Goal: Information Seeking & Learning: Learn about a topic

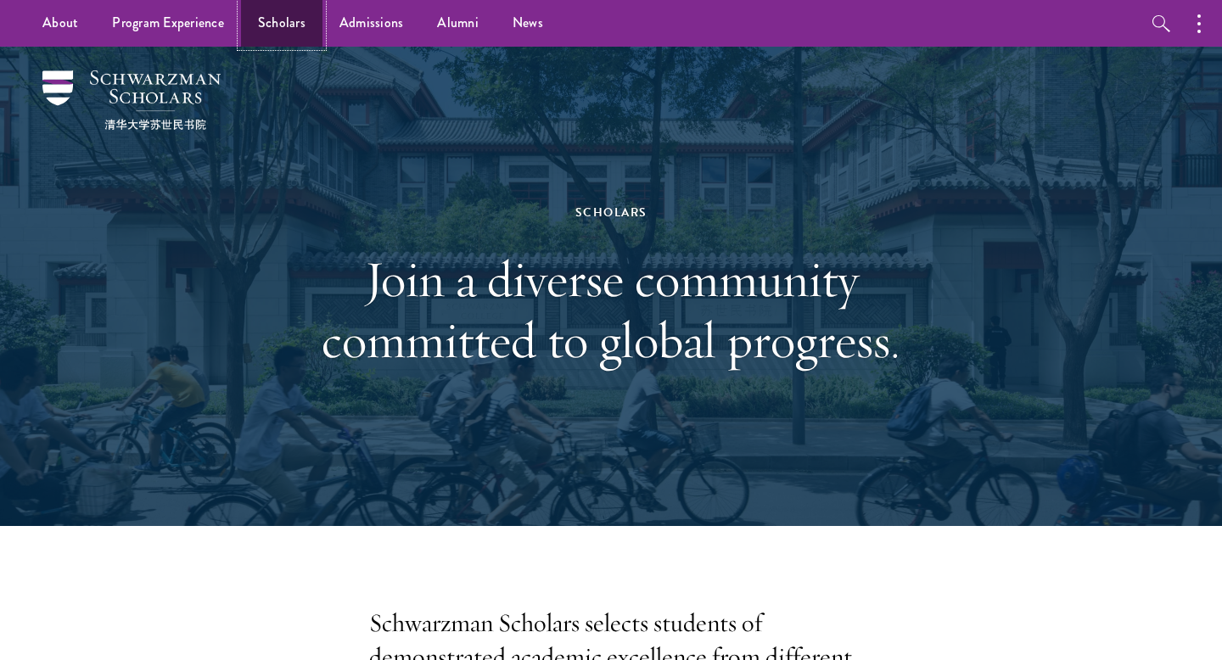
click at [276, 32] on link "Scholars" at bounding box center [281, 23] width 81 height 47
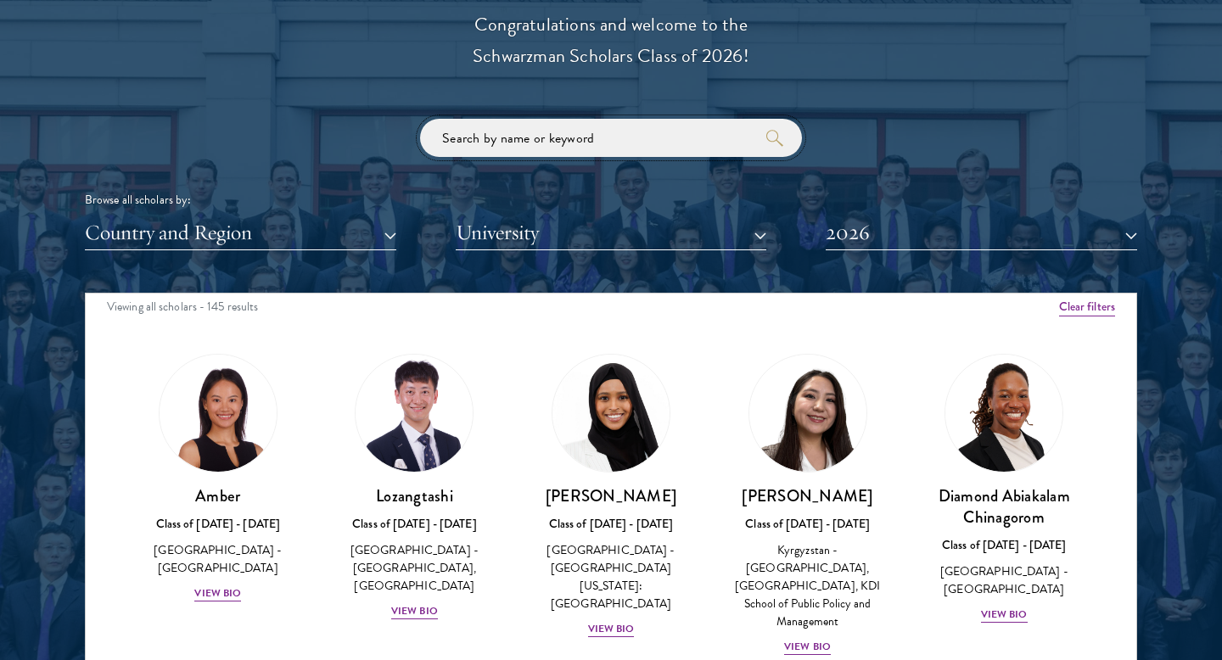
click at [614, 143] on input "search" at bounding box center [611, 138] width 382 height 38
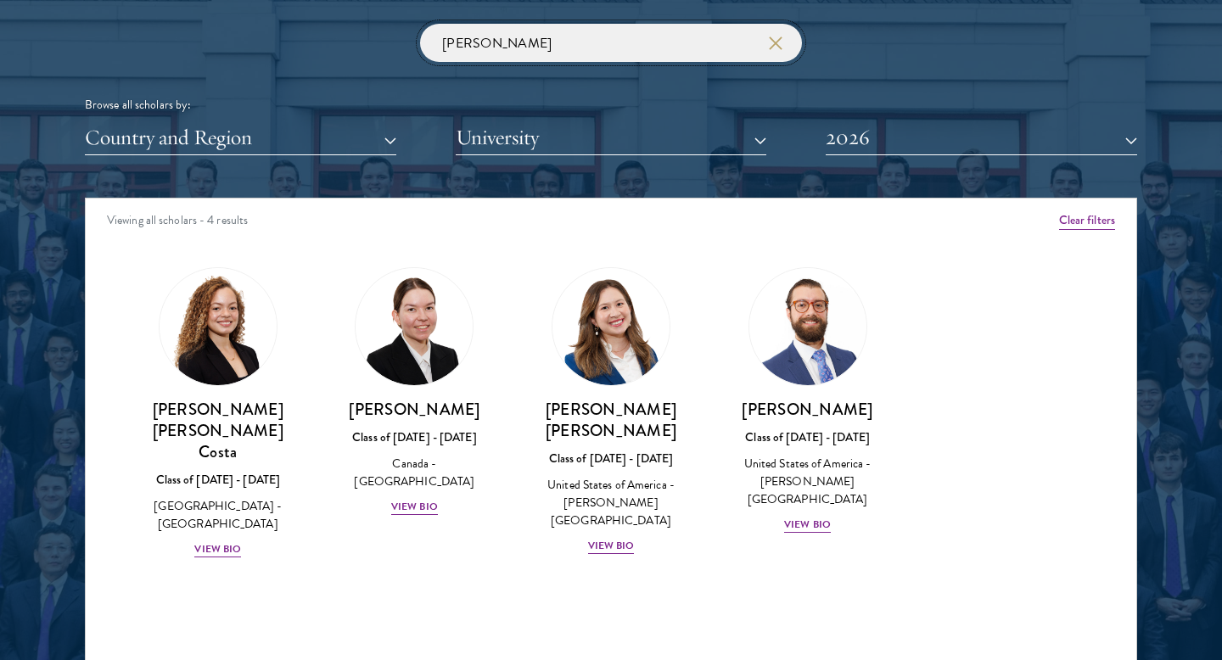
scroll to position [2077, 0]
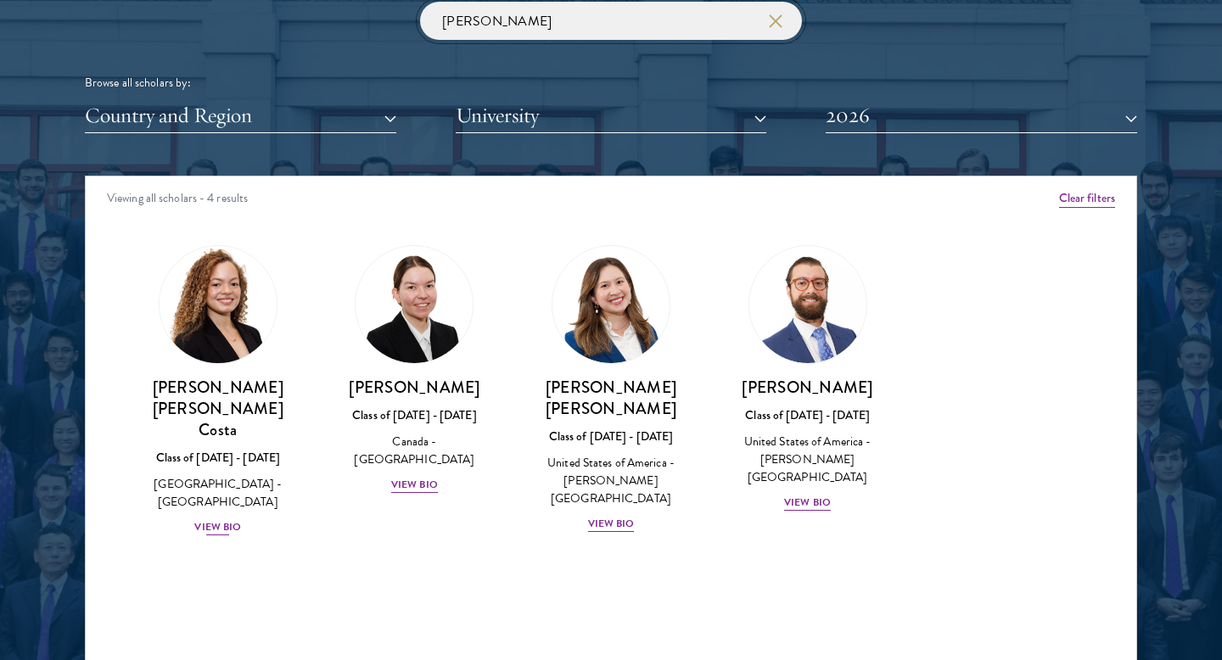
type input "[PERSON_NAME]"
click at [256, 405] on h3 "[PERSON_NAME] [PERSON_NAME] Costa" at bounding box center [218, 409] width 163 height 64
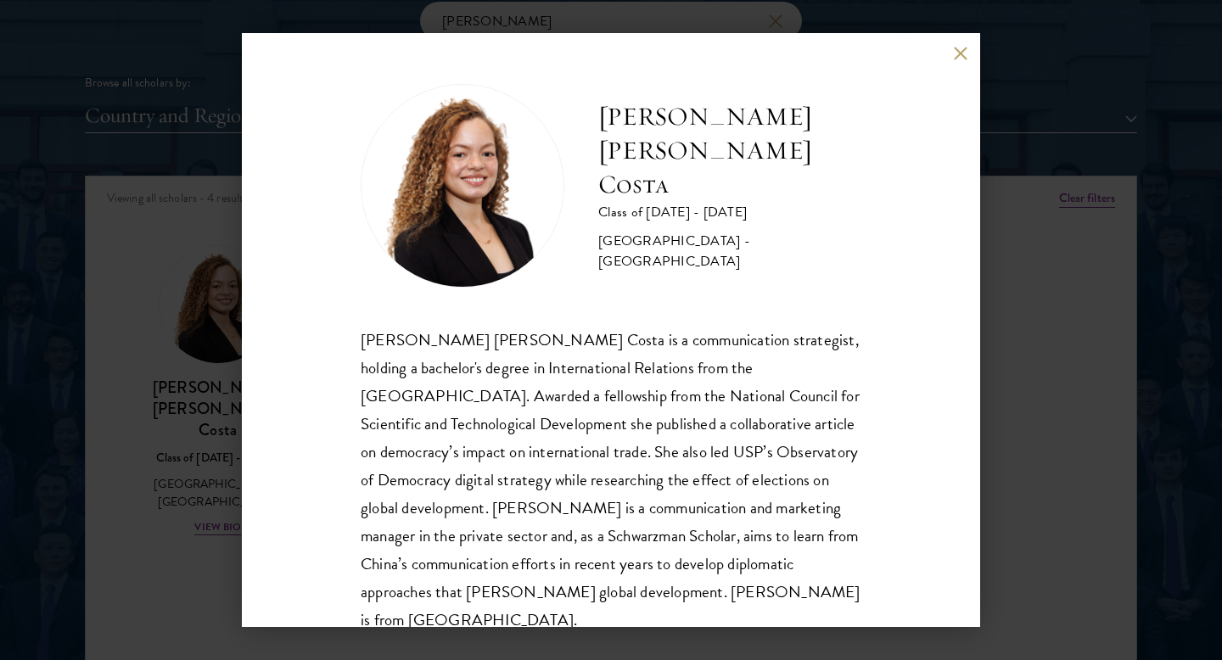
scroll to position [30, 0]
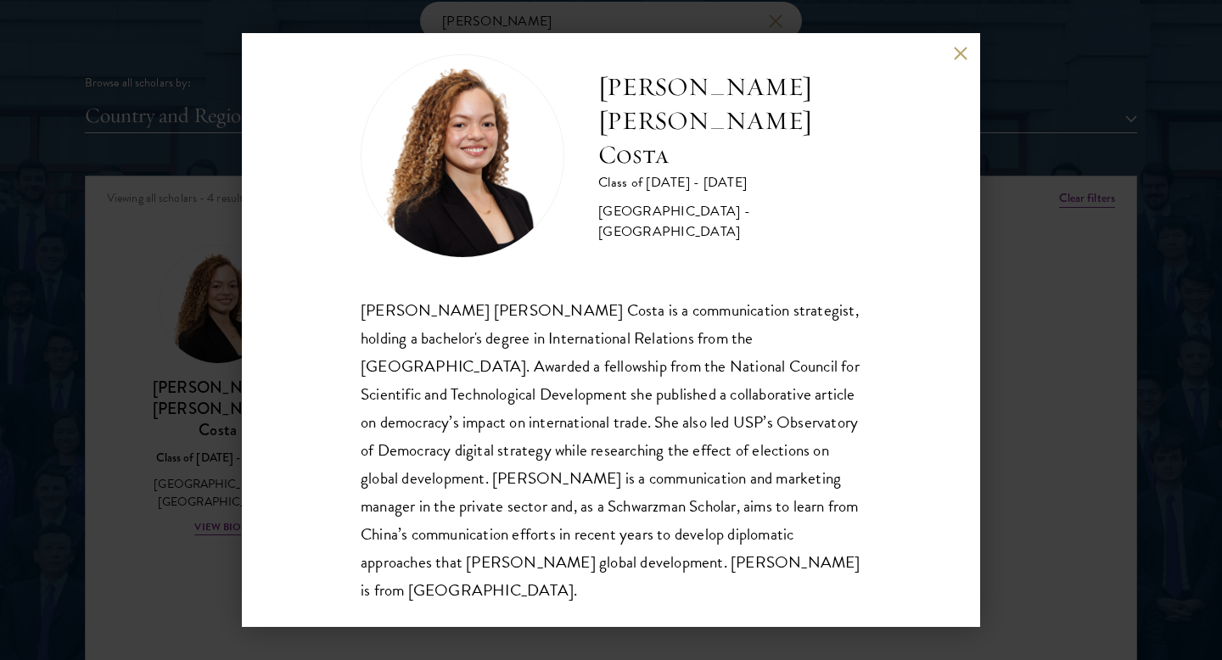
click at [1005, 412] on div "[PERSON_NAME] [PERSON_NAME] Costa Class of [DATE] - [DATE] [GEOGRAPHIC_DATA] - …" at bounding box center [611, 330] width 1222 height 660
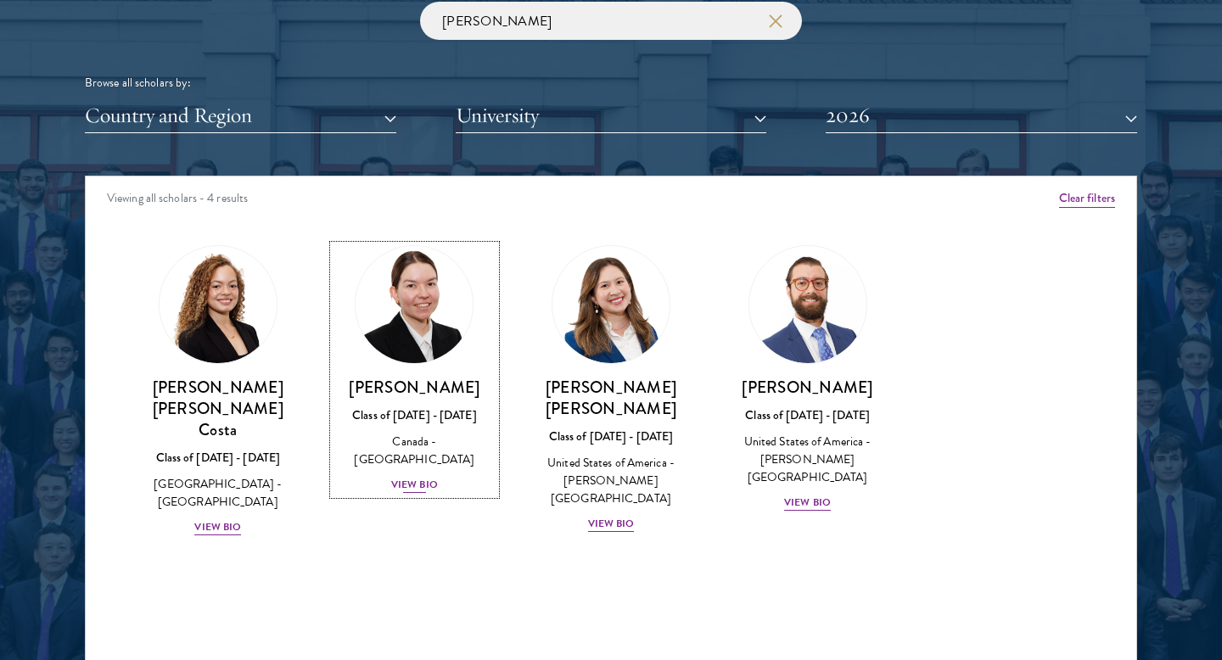
click at [403, 360] on img at bounding box center [414, 304] width 129 height 129
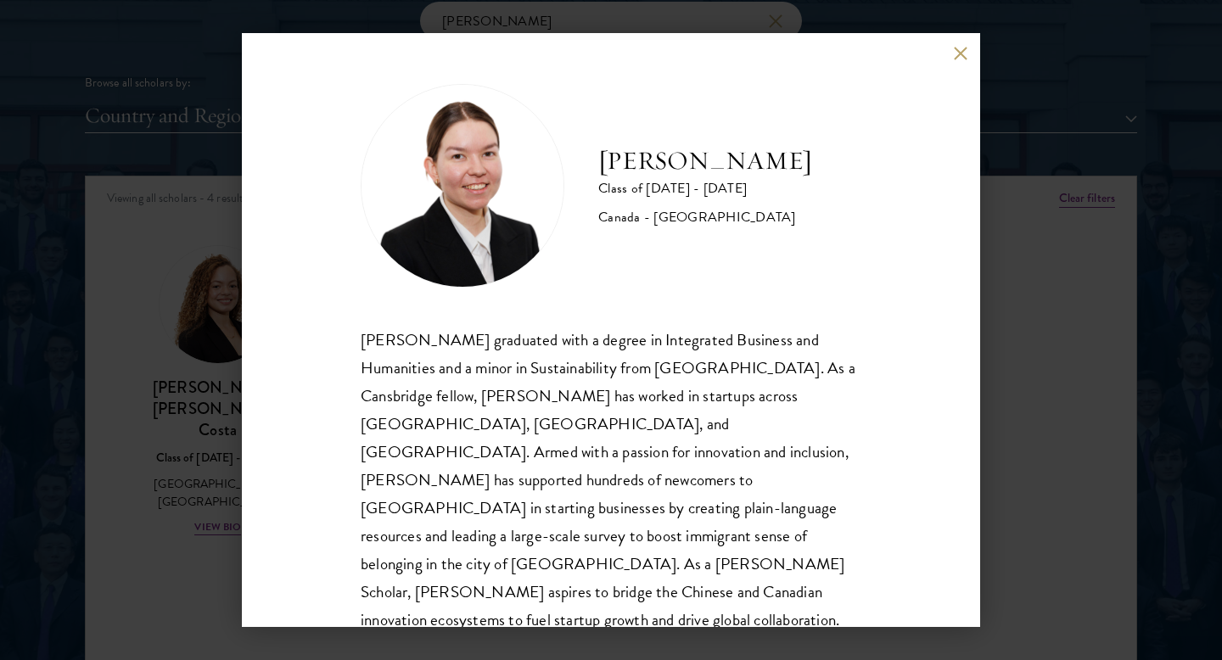
scroll to position [2, 0]
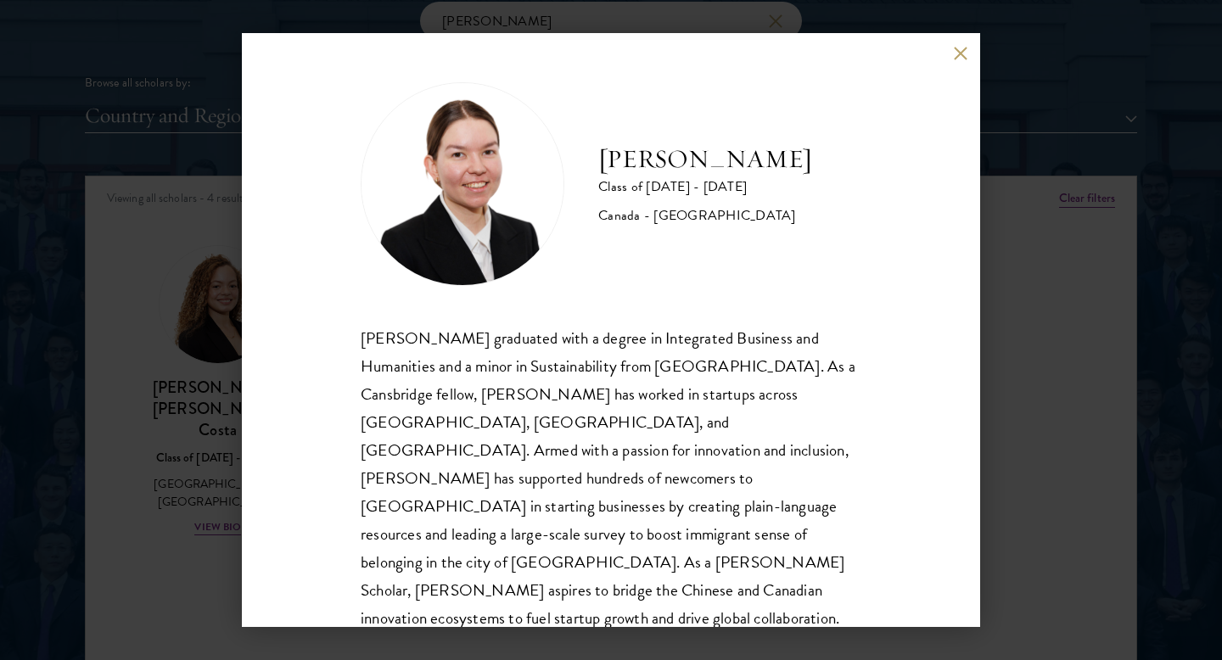
click at [1011, 462] on div "[PERSON_NAME] Class of [DATE] - [DATE] [GEOGRAPHIC_DATA] - [GEOGRAPHIC_DATA] [P…" at bounding box center [611, 330] width 1222 height 660
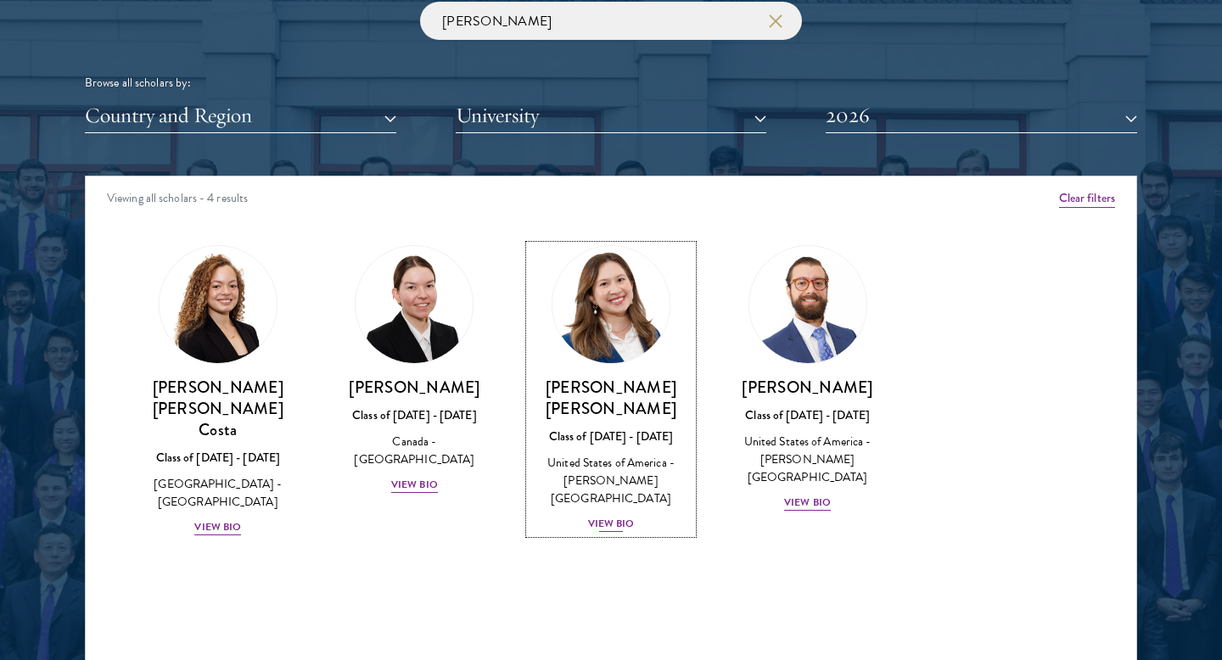
click at [655, 341] on img at bounding box center [610, 304] width 129 height 129
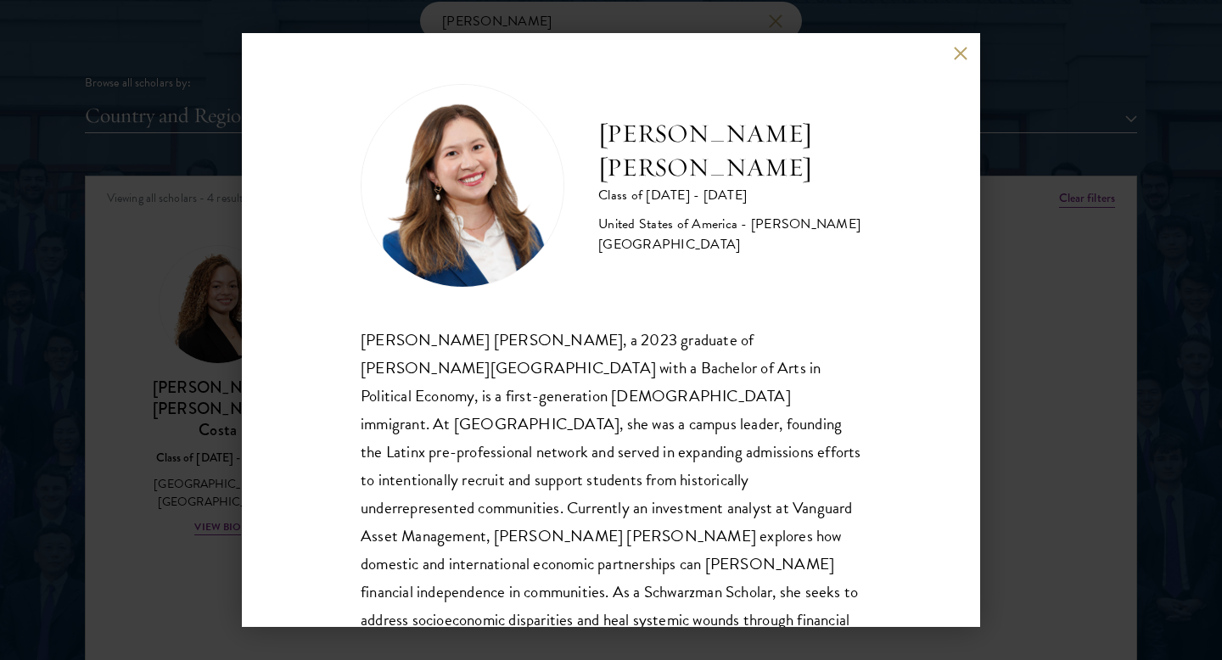
scroll to position [58, 0]
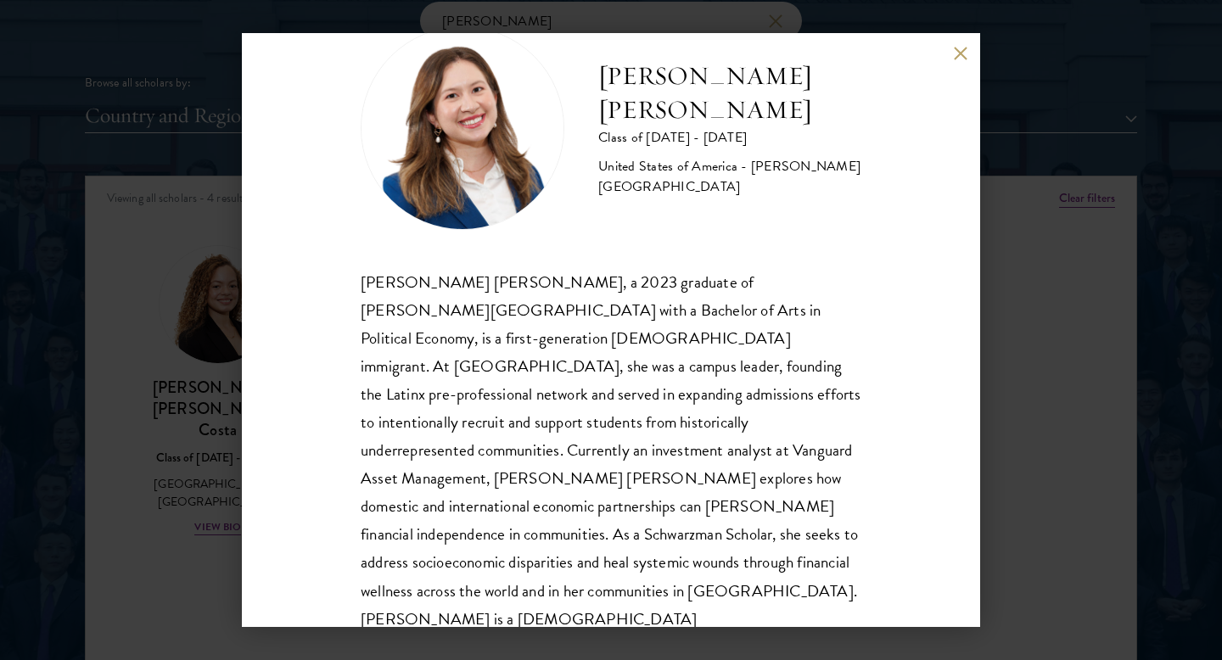
click at [1027, 394] on div "[PERSON_NAME] [PERSON_NAME] Class of [DATE] - [DATE] [GEOGRAPHIC_DATA] - [PERSO…" at bounding box center [611, 330] width 1222 height 660
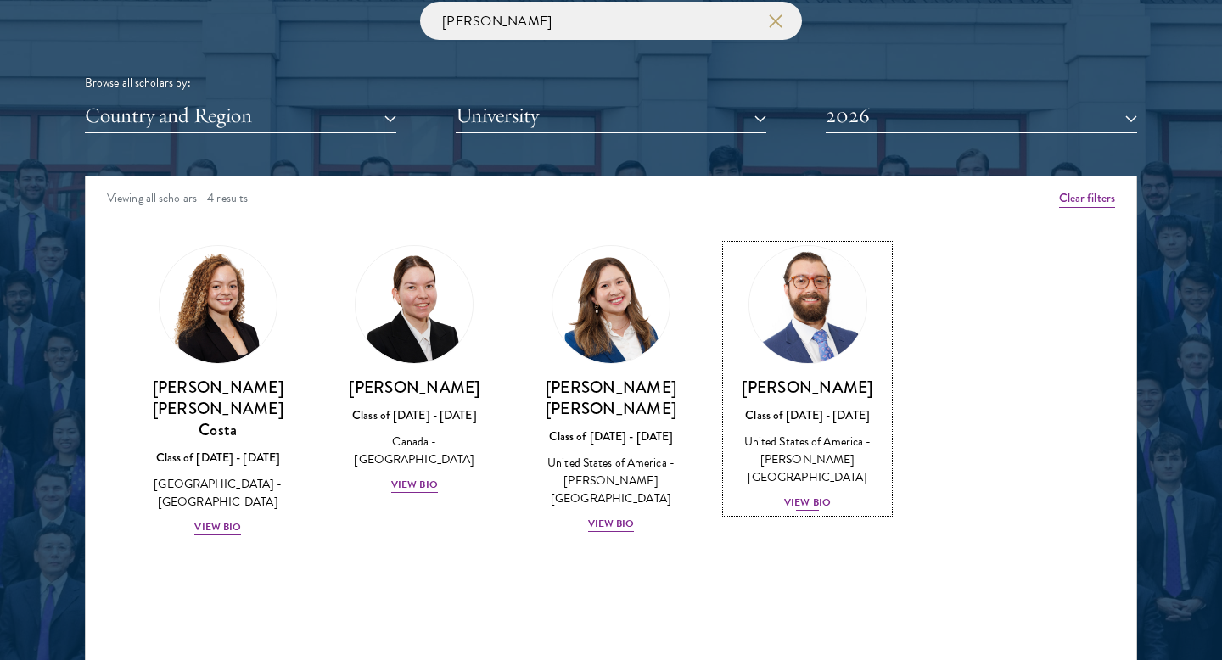
click at [839, 349] on img at bounding box center [807, 304] width 129 height 129
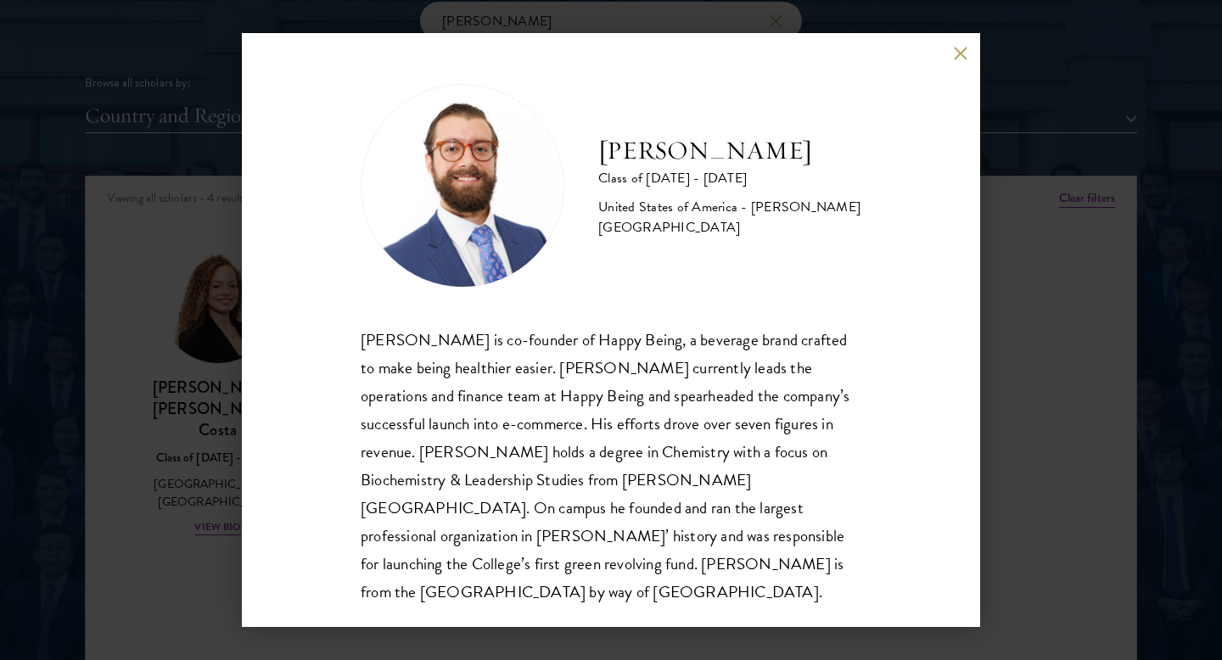
scroll to position [2, 0]
click at [1012, 395] on div "[PERSON_NAME] Class of [DATE] - [DATE] [GEOGRAPHIC_DATA] - [PERSON_NAME][GEOGRA…" at bounding box center [611, 330] width 1222 height 660
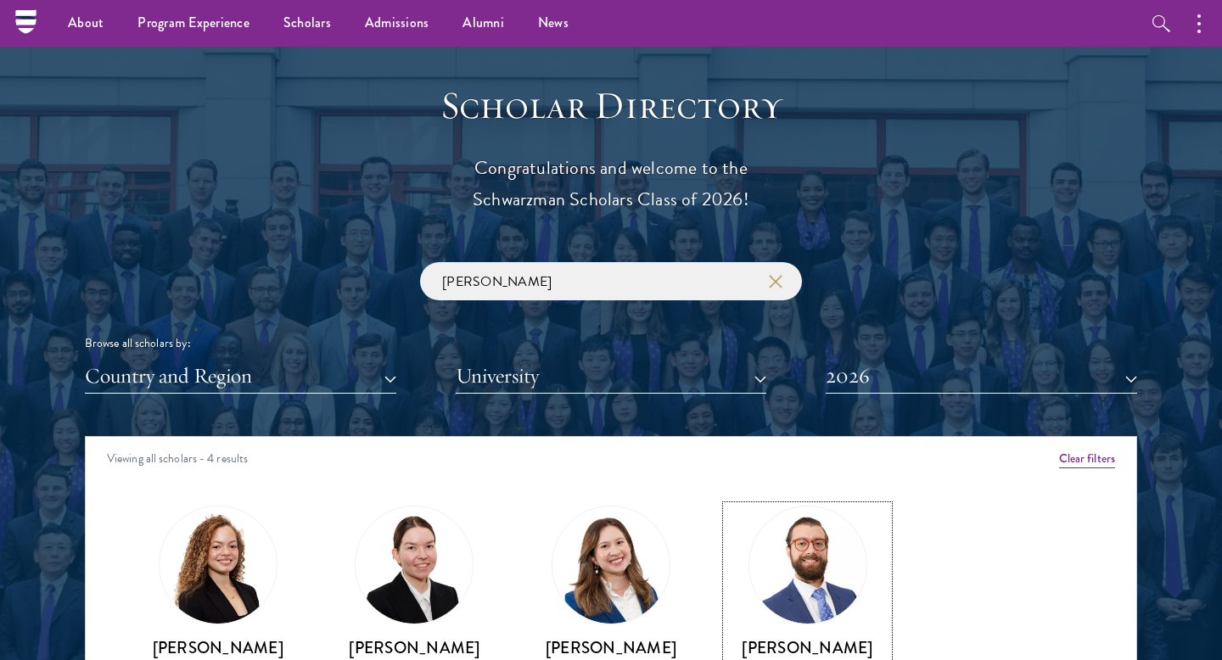
scroll to position [1788, 0]
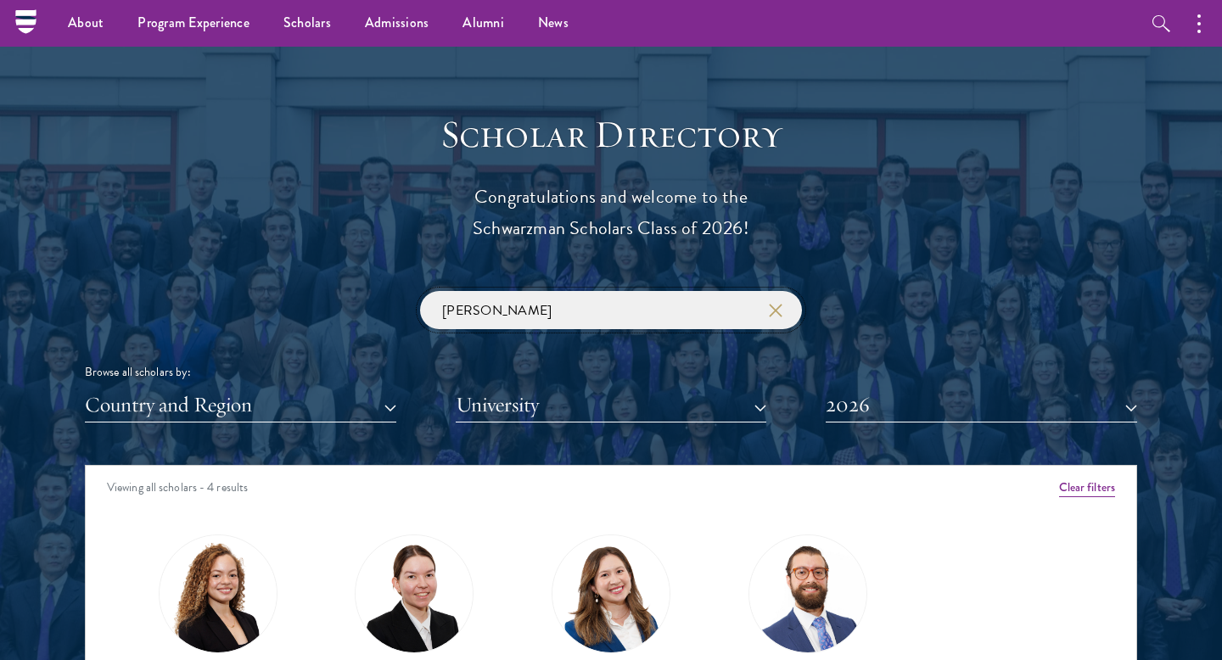
click at [786, 314] on input "[PERSON_NAME]" at bounding box center [611, 310] width 382 height 38
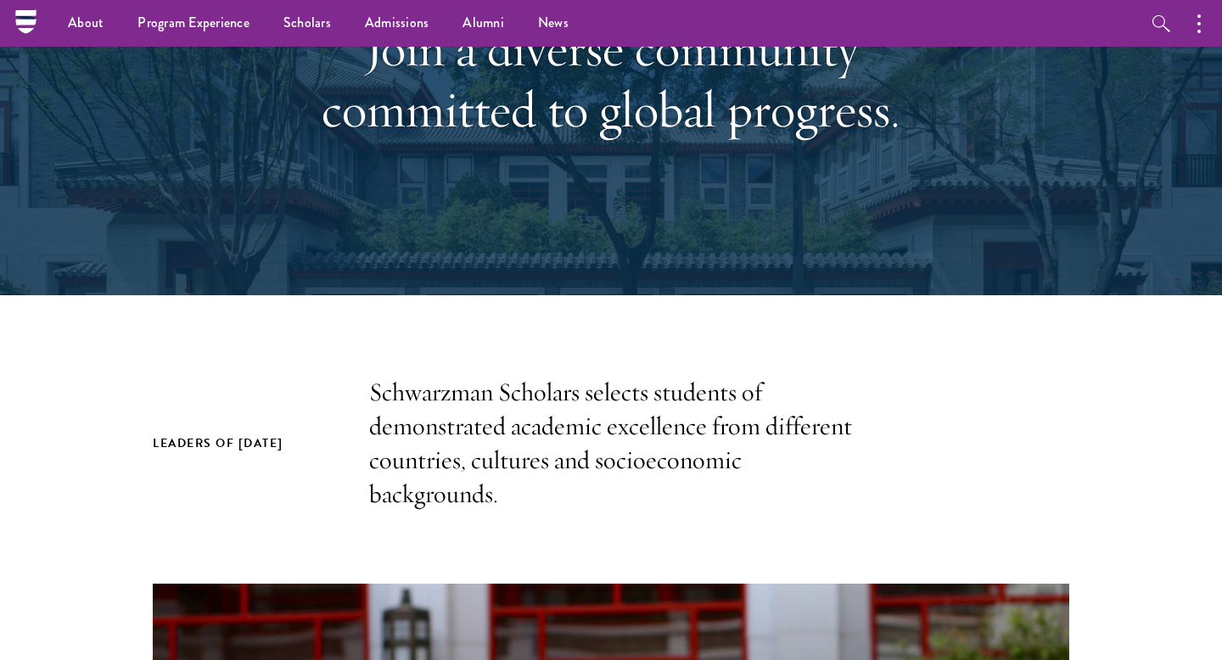
scroll to position [0, 0]
